Goal: Task Accomplishment & Management: Use online tool/utility

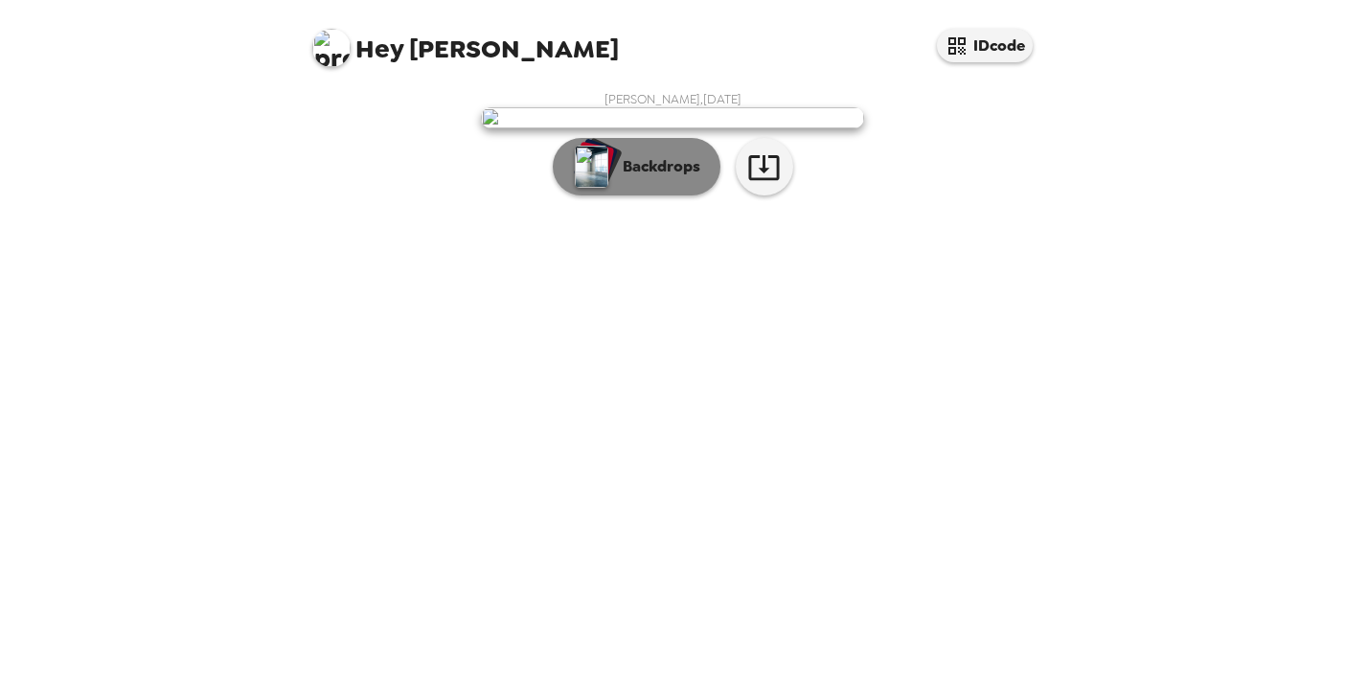
click at [627, 178] on p "Backdrops" at bounding box center [656, 166] width 87 height 23
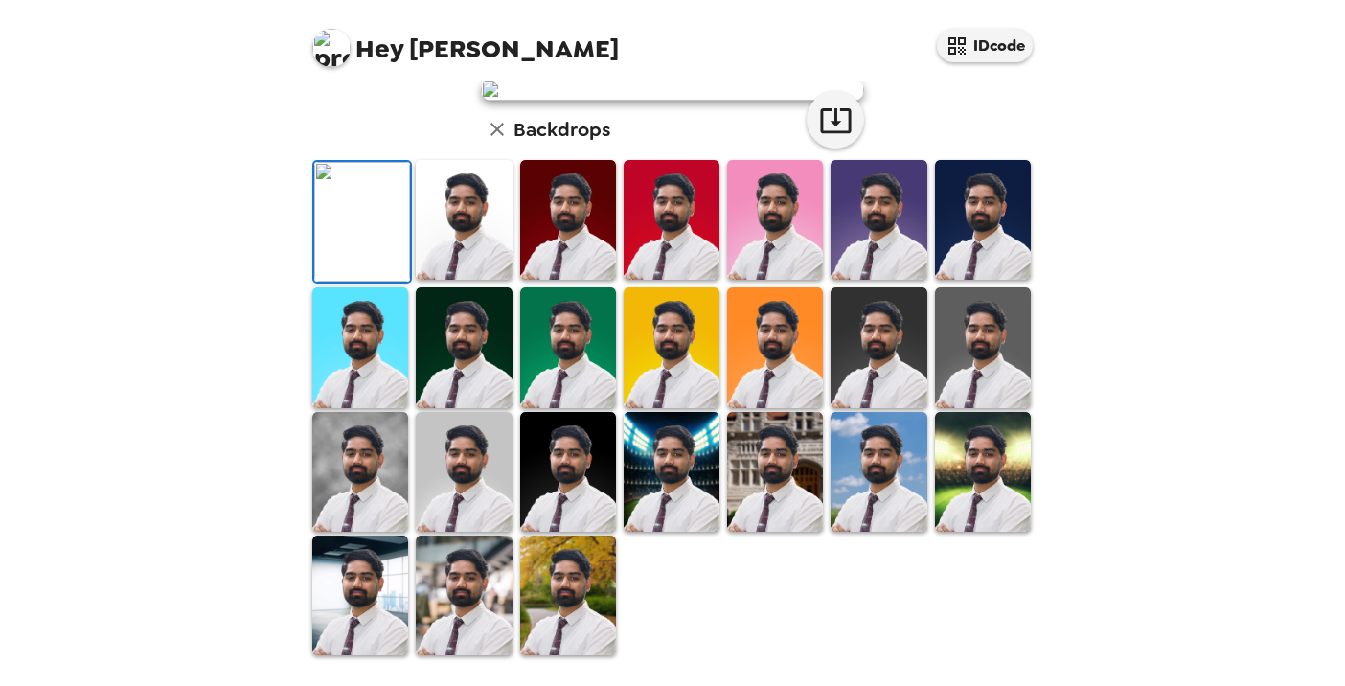
scroll to position [185, 0]
click at [577, 280] on img at bounding box center [568, 220] width 96 height 120
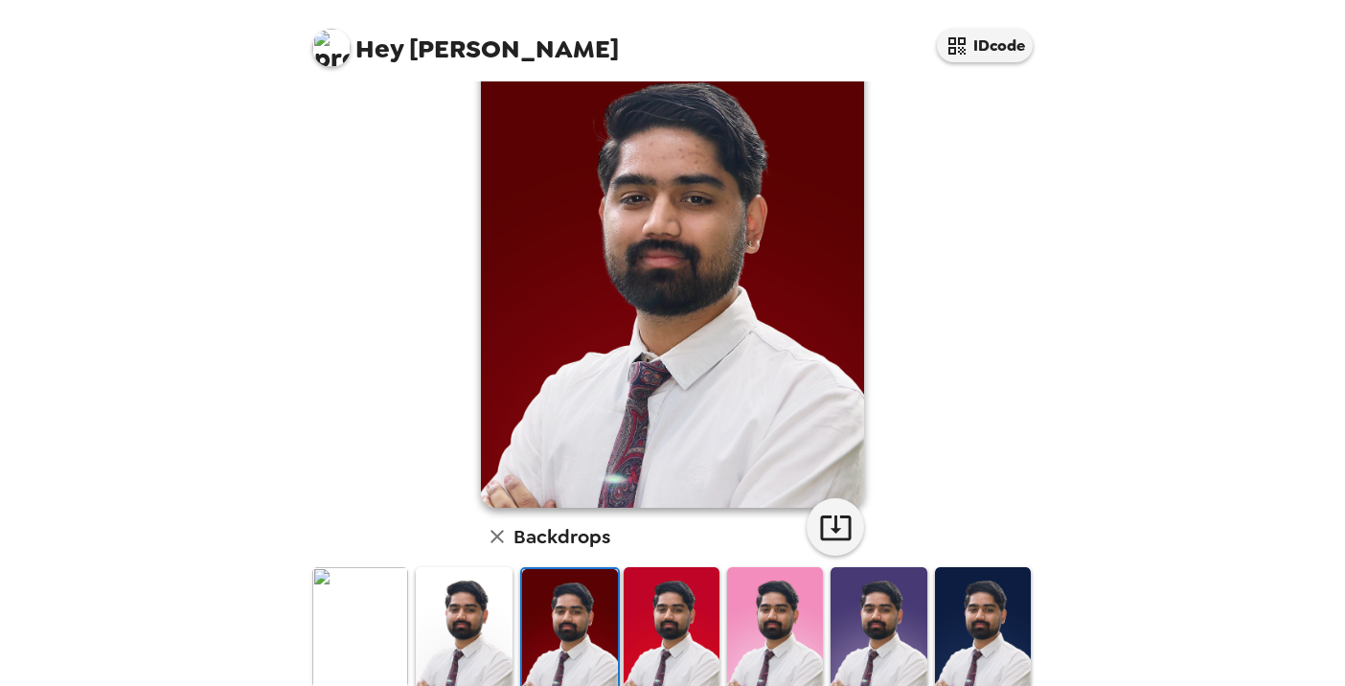
scroll to position [82, 0]
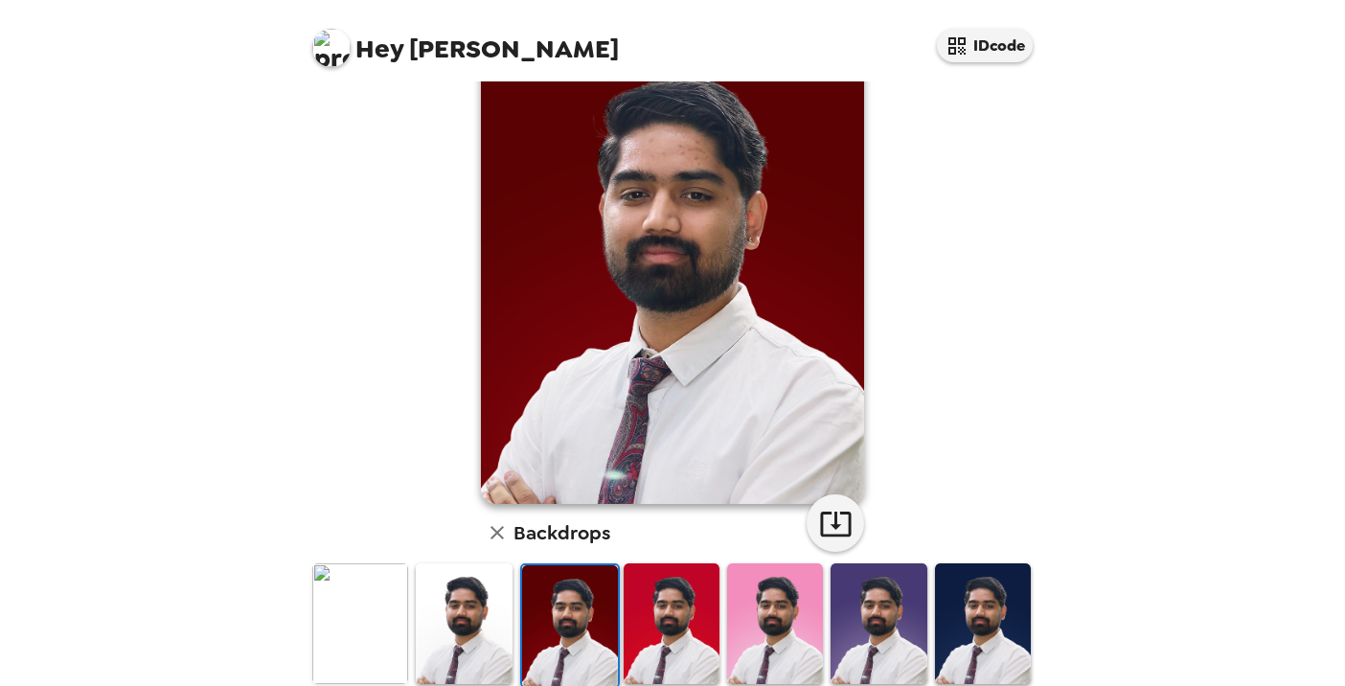
click at [473, 612] on img at bounding box center [464, 623] width 96 height 120
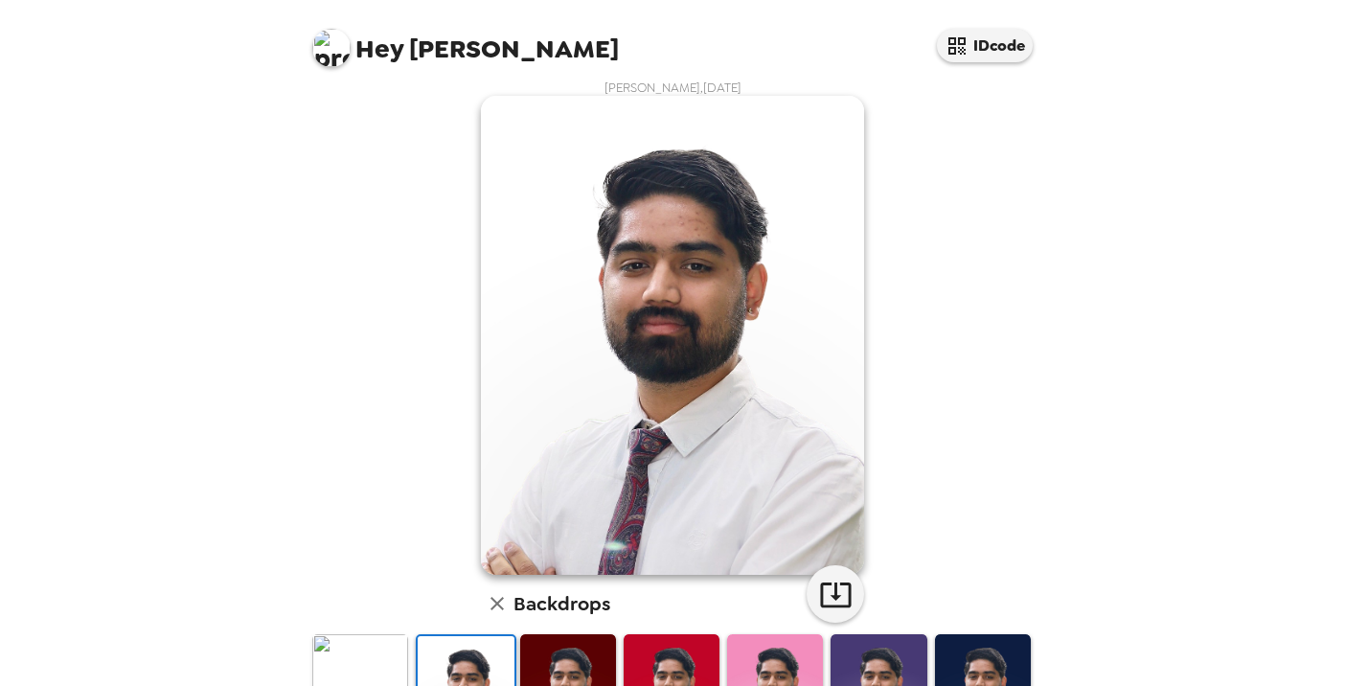
scroll to position [11, 0]
click at [831, 574] on button "button" at bounding box center [835, 594] width 57 height 57
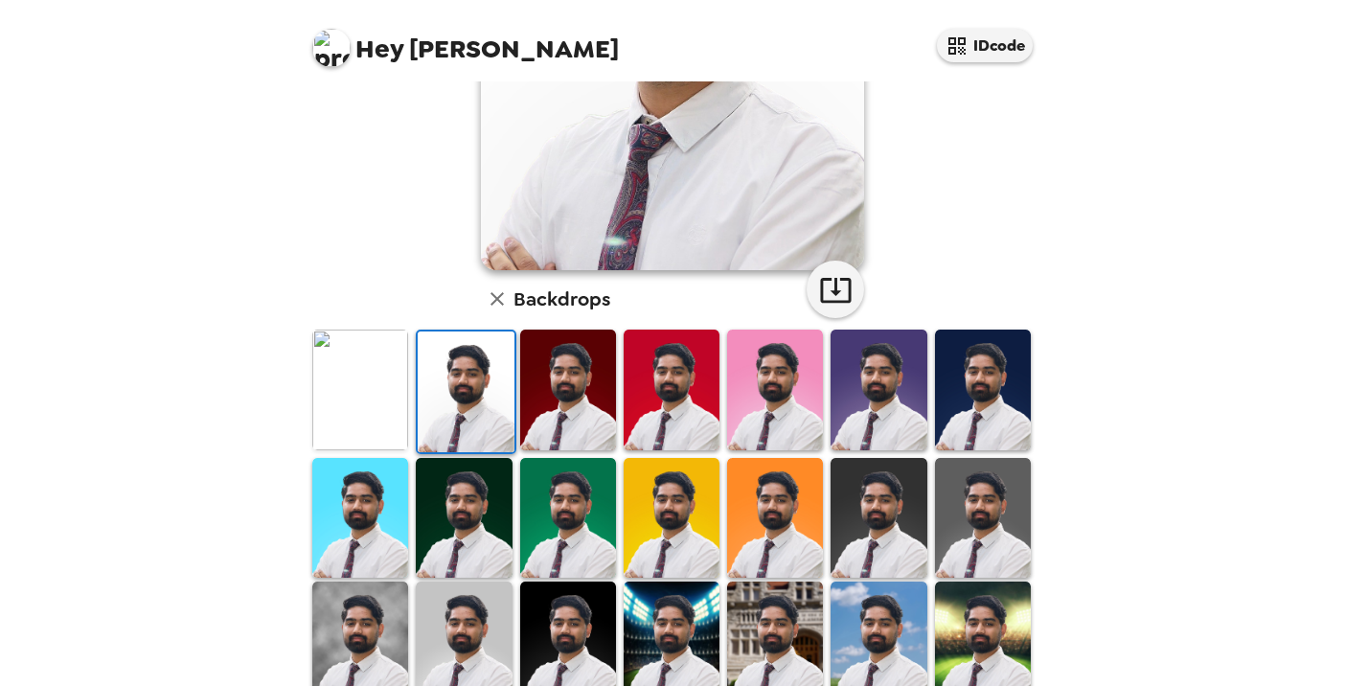
scroll to position [487, 0]
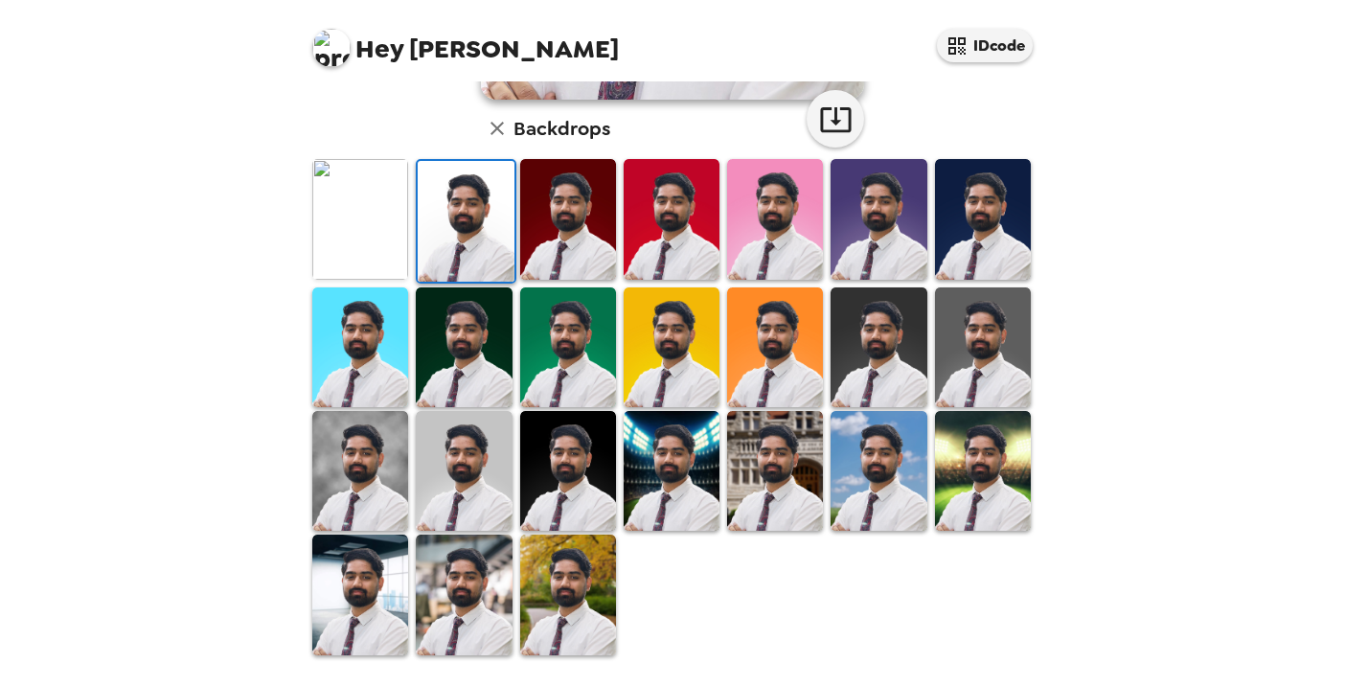
click at [493, 573] on img at bounding box center [464, 595] width 96 height 120
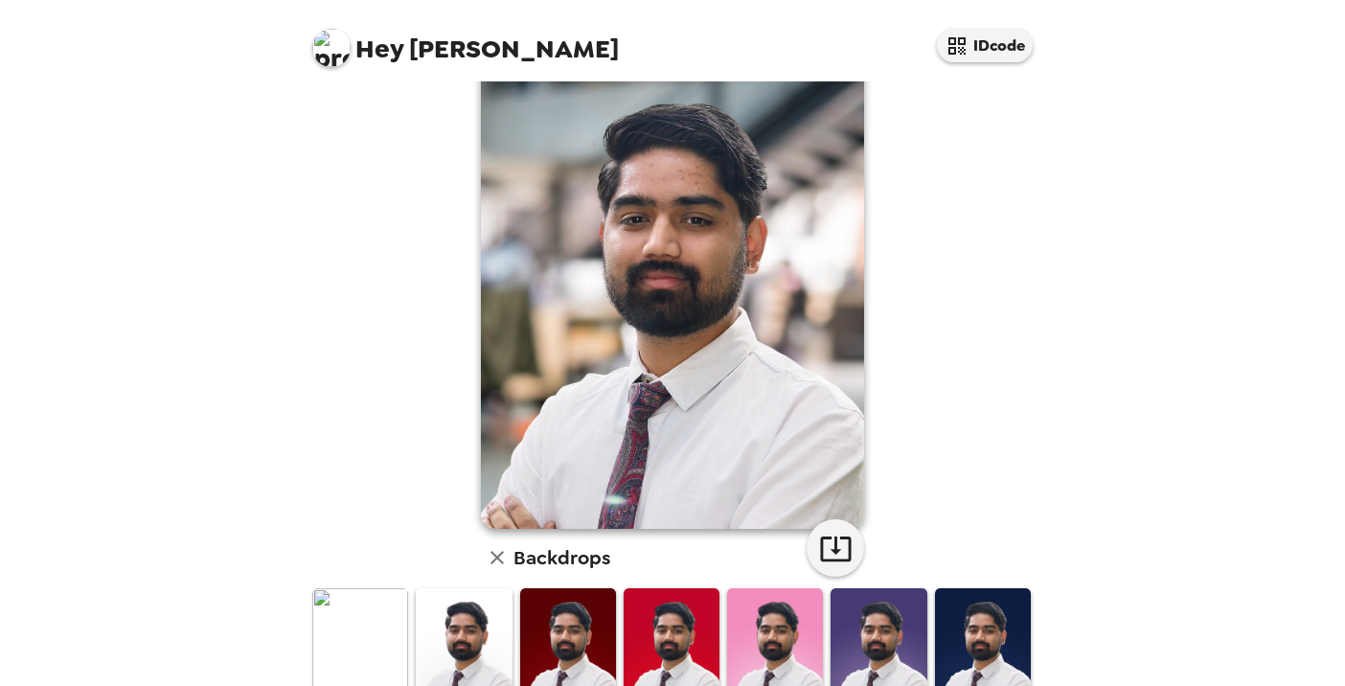
scroll to position [58, 0]
click at [830, 543] on icon "button" at bounding box center [836, 548] width 34 height 34
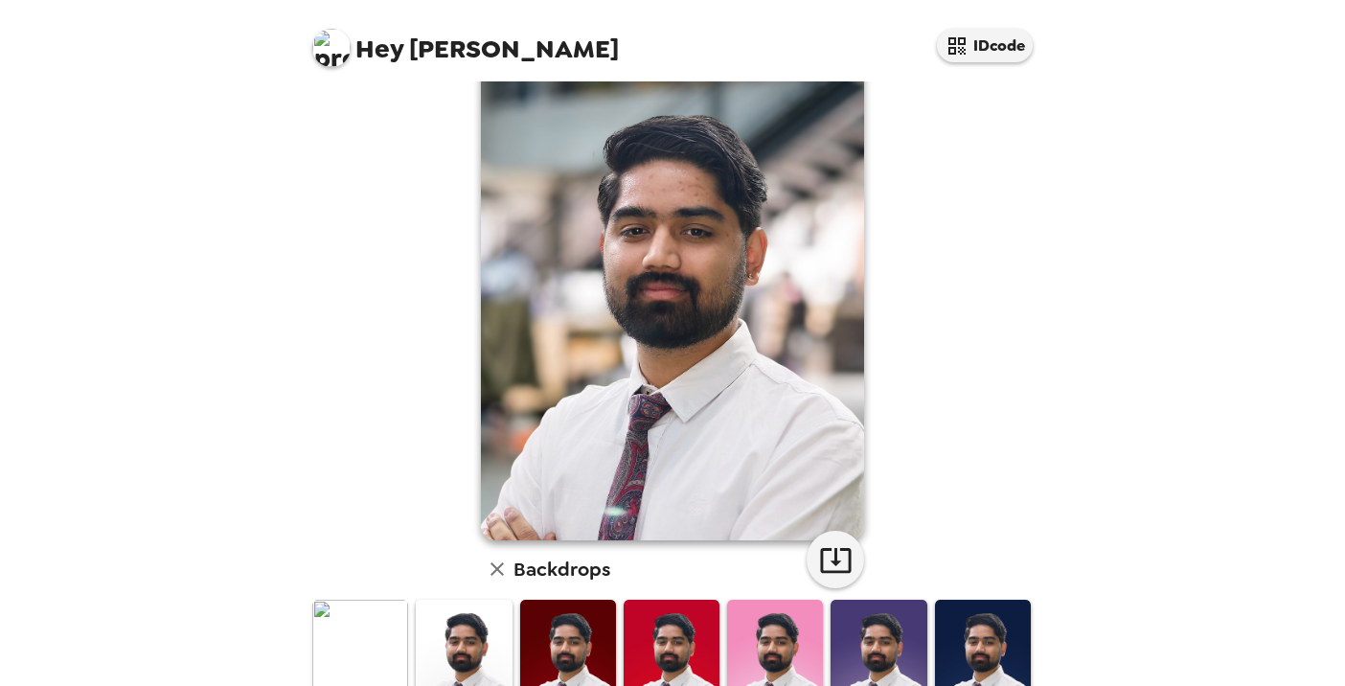
scroll to position [0, 0]
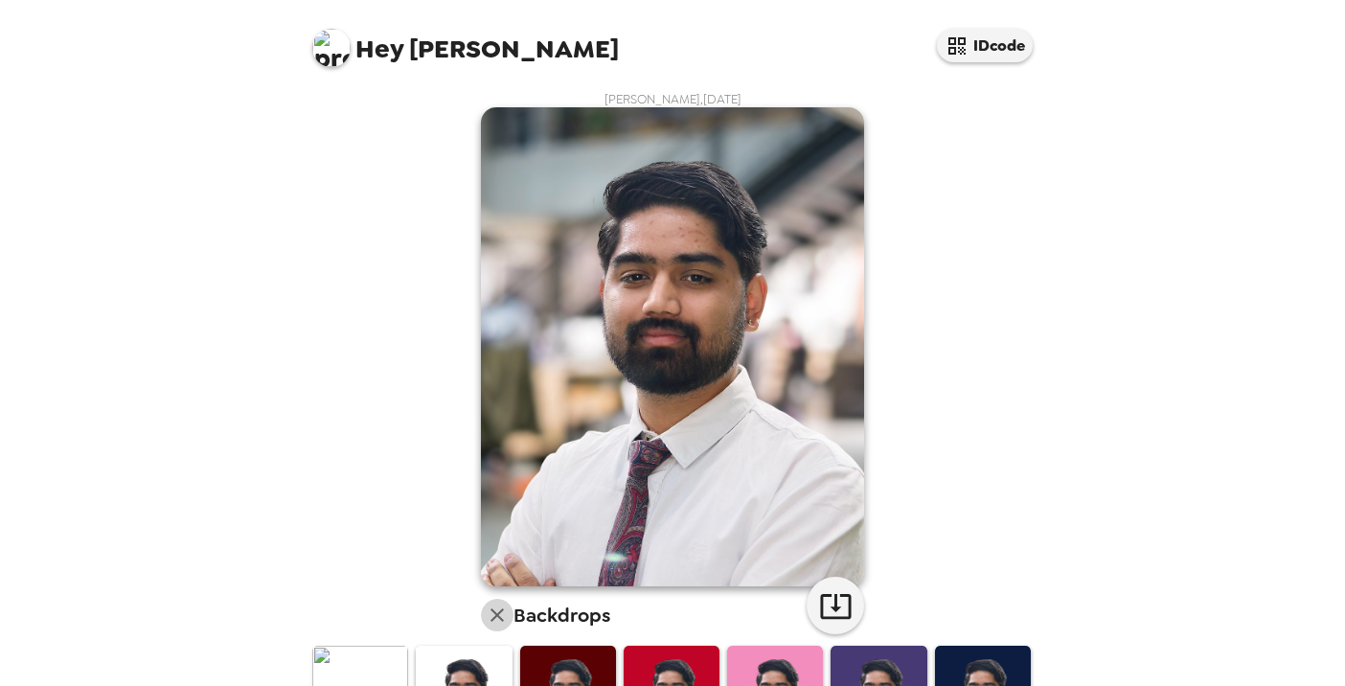
click at [502, 618] on icon "button" at bounding box center [497, 615] width 23 height 23
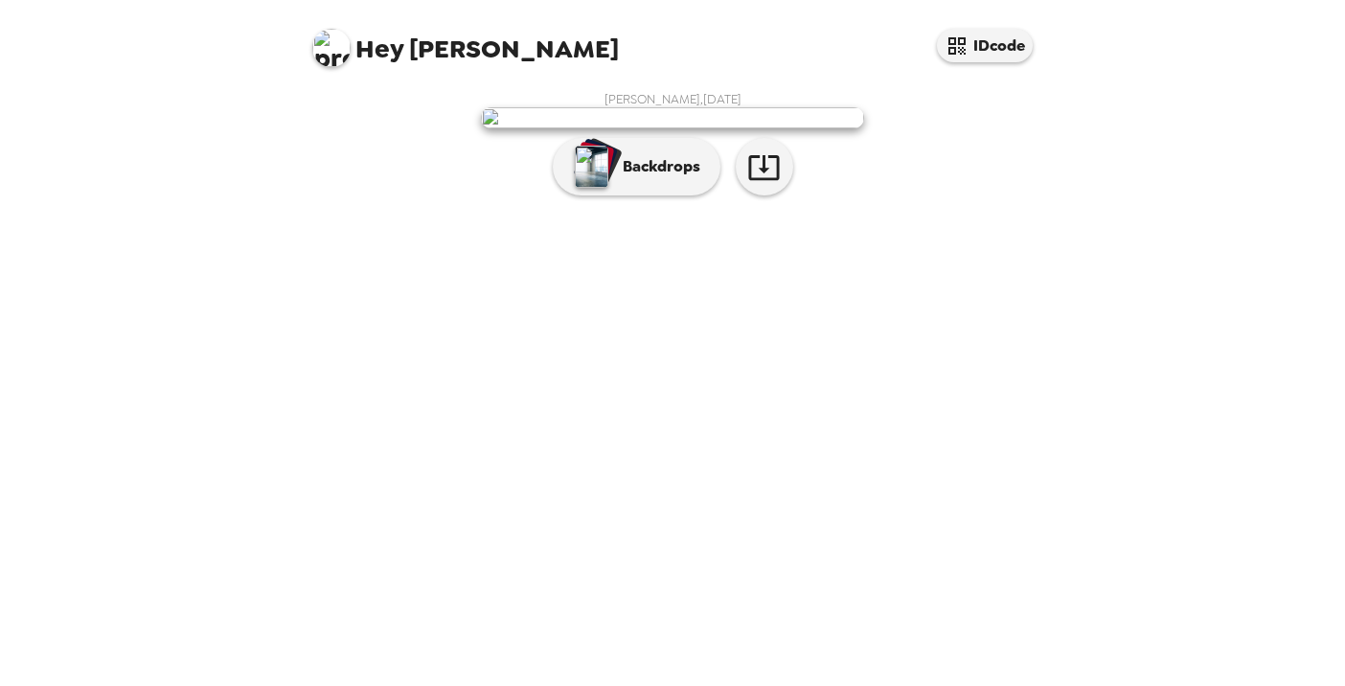
scroll to position [7, 0]
click at [620, 195] on button "Backdrops" at bounding box center [637, 166] width 168 height 57
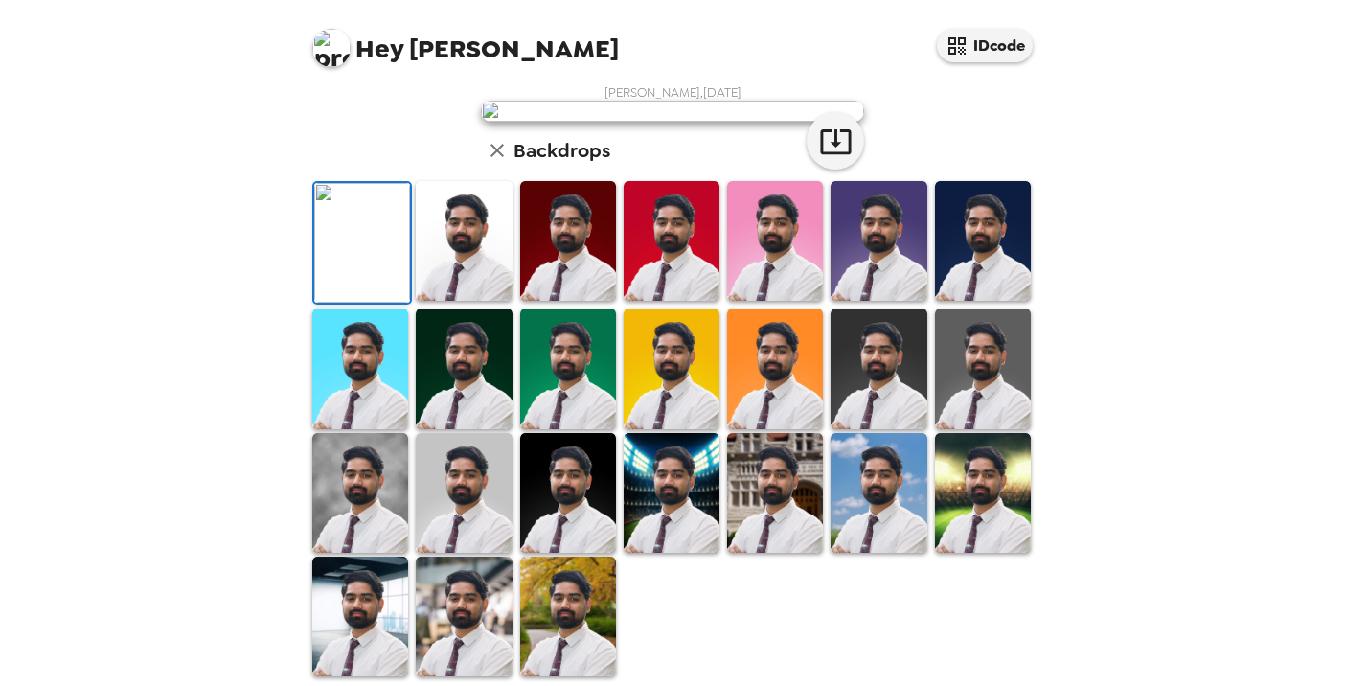
scroll to position [488, 0]
